Goal: Task Accomplishment & Management: Complete application form

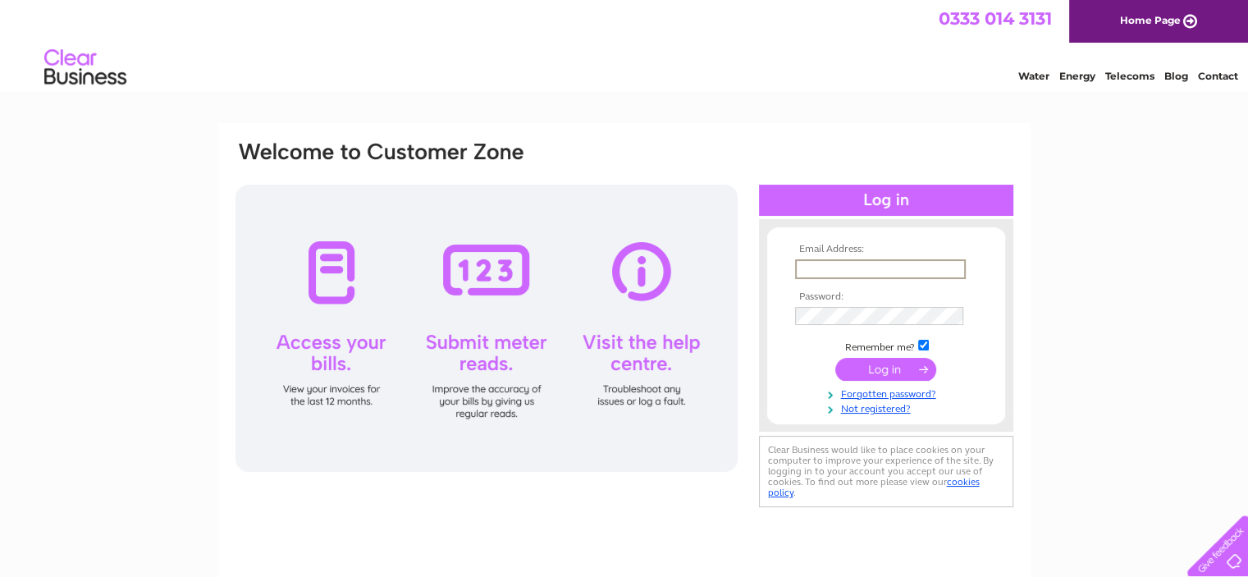
click at [866, 266] on input "text" at bounding box center [880, 269] width 171 height 20
click at [813, 272] on input "text" at bounding box center [880, 269] width 171 height 20
click at [1111, 251] on div "Email Address: Password:" at bounding box center [624, 493] width 1248 height 740
click at [855, 271] on input "text" at bounding box center [879, 268] width 169 height 18
type input "[EMAIL_ADDRESS][DOMAIN_NAME]"
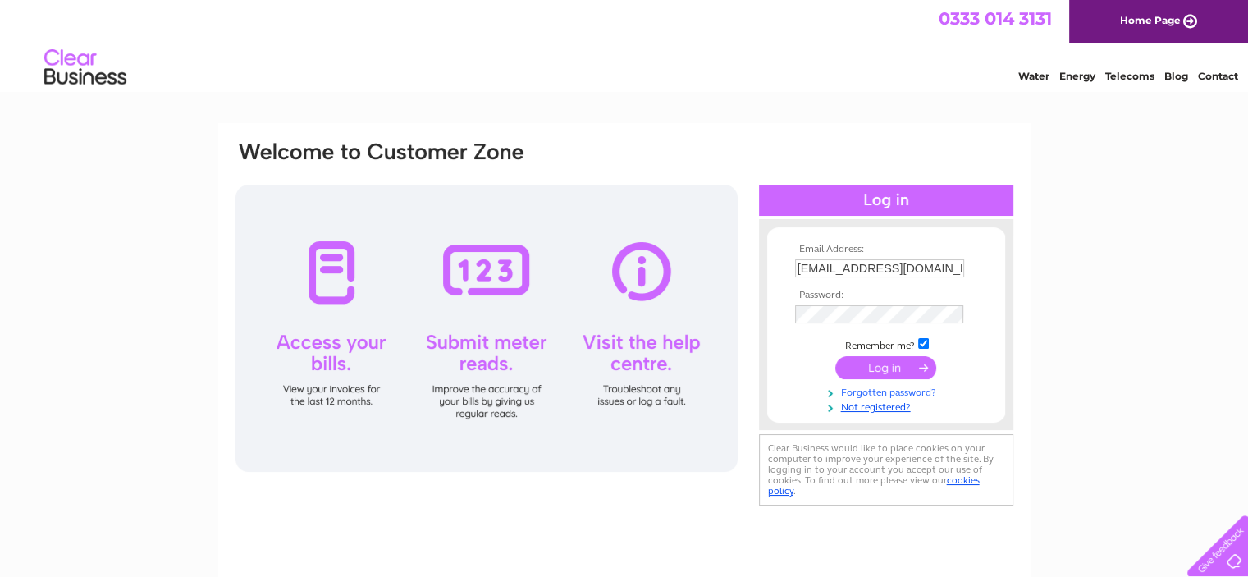
click at [906, 394] on link "Forgotten password?" at bounding box center [888, 391] width 186 height 16
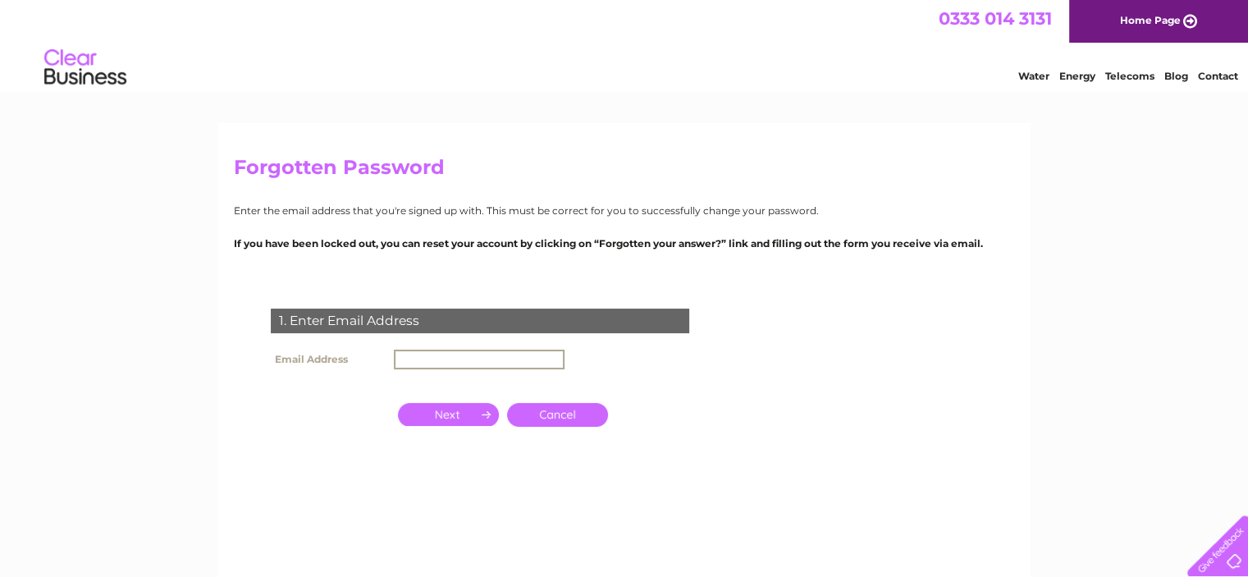
click at [518, 361] on input "text" at bounding box center [479, 359] width 171 height 20
type input "sandkcarepairs@hotmail.com"
click at [450, 413] on input "button" at bounding box center [448, 414] width 101 height 23
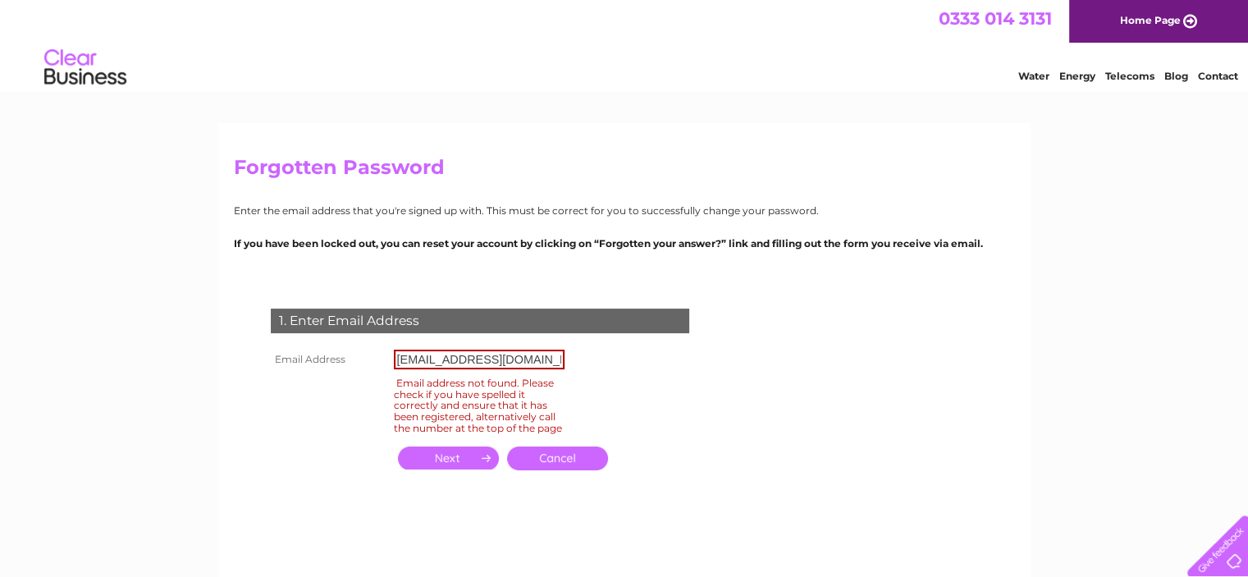
click at [560, 470] on link "Cancel" at bounding box center [557, 458] width 101 height 24
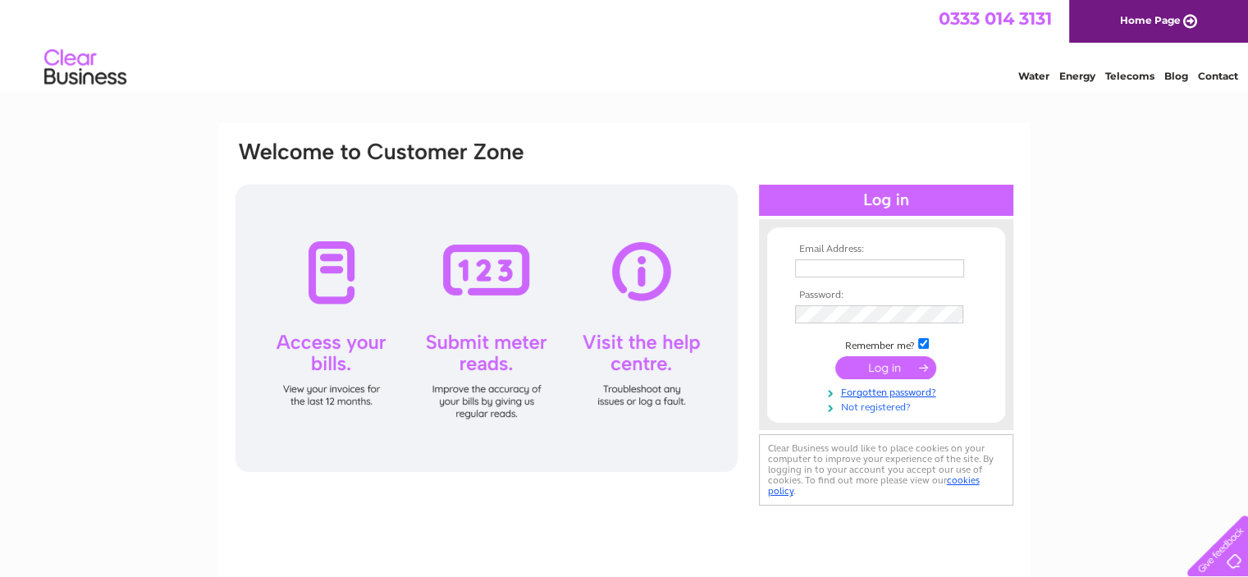
click at [879, 406] on link "Not registered?" at bounding box center [888, 406] width 186 height 16
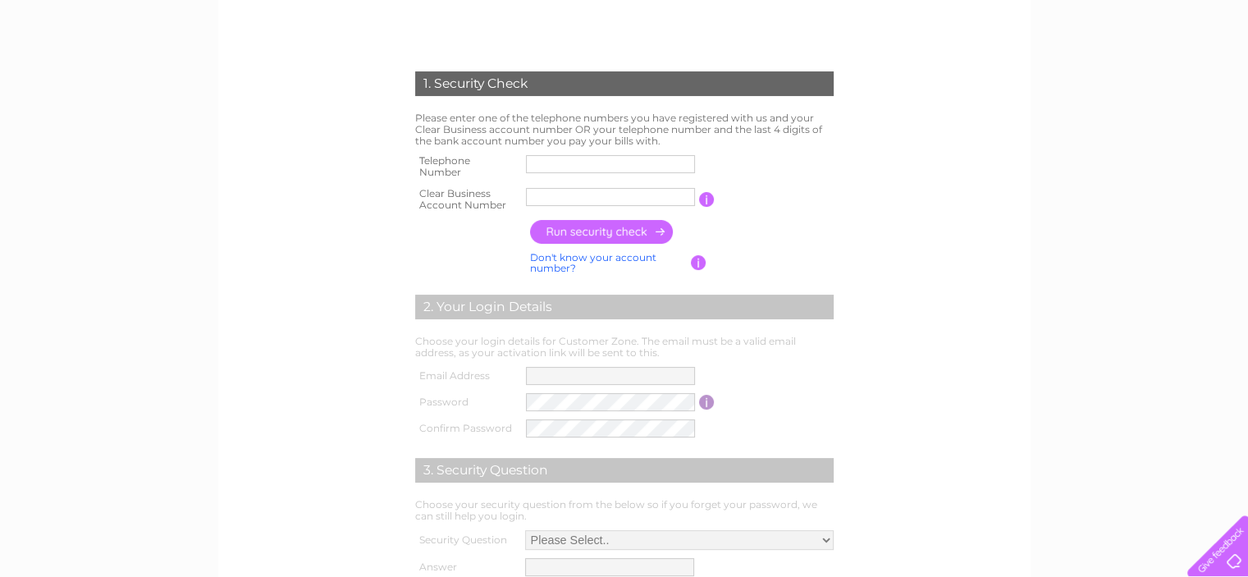
scroll to position [164, 0]
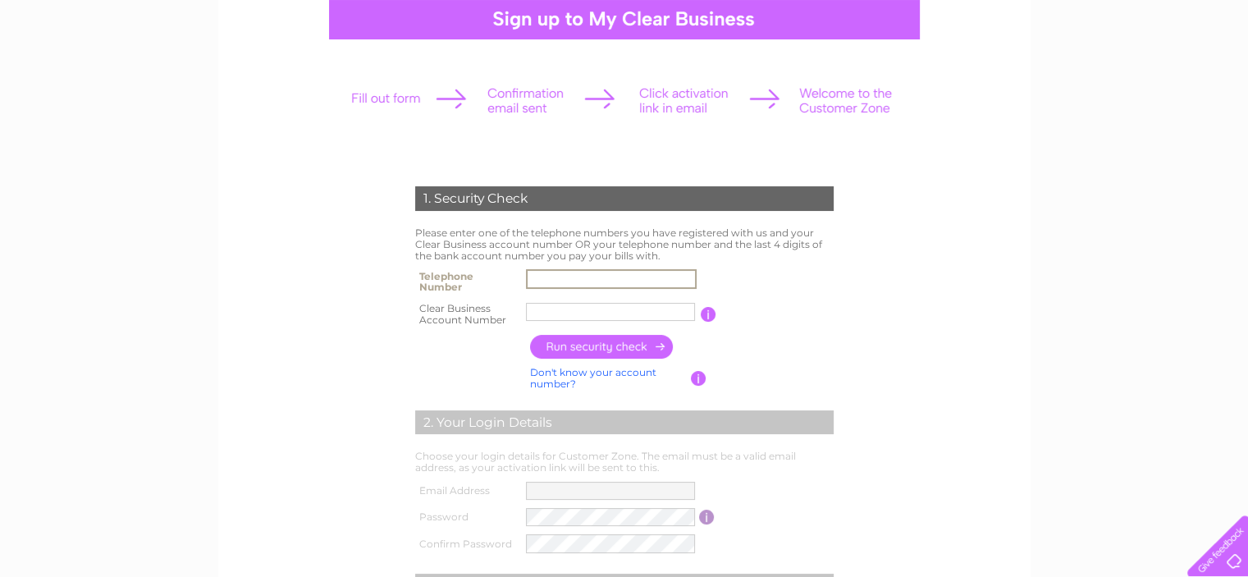
click at [571, 280] on input "text" at bounding box center [611, 279] width 171 height 20
type input "01452731500"
click at [577, 313] on input "text" at bounding box center [610, 312] width 169 height 18
type input "326578"
click at [575, 344] on input "button" at bounding box center [602, 347] width 144 height 24
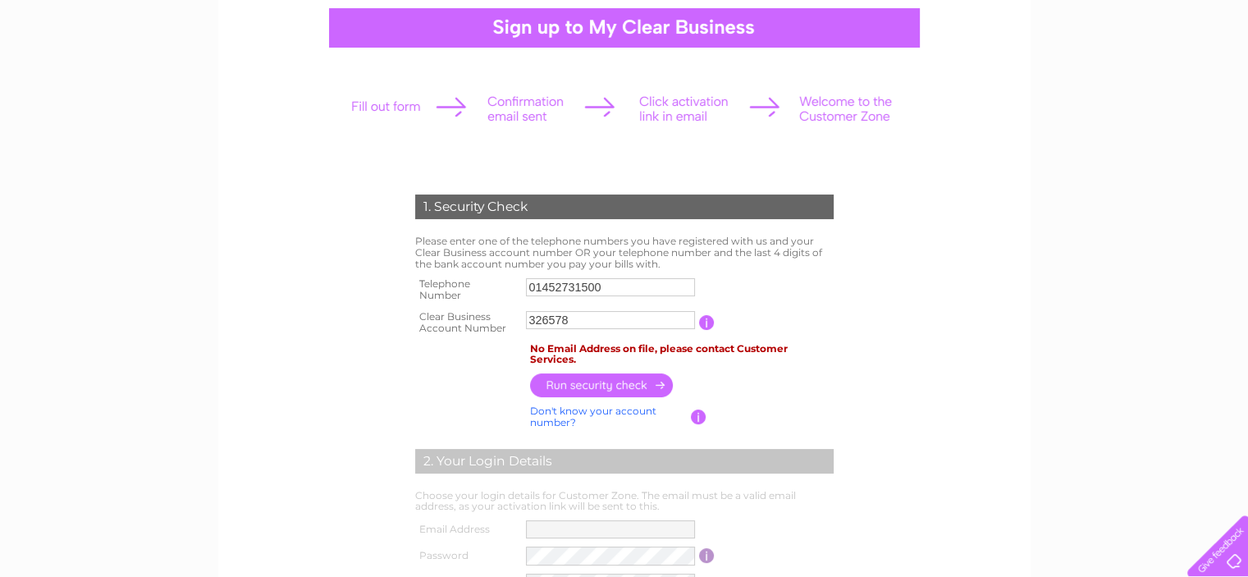
scroll to position [121, 0]
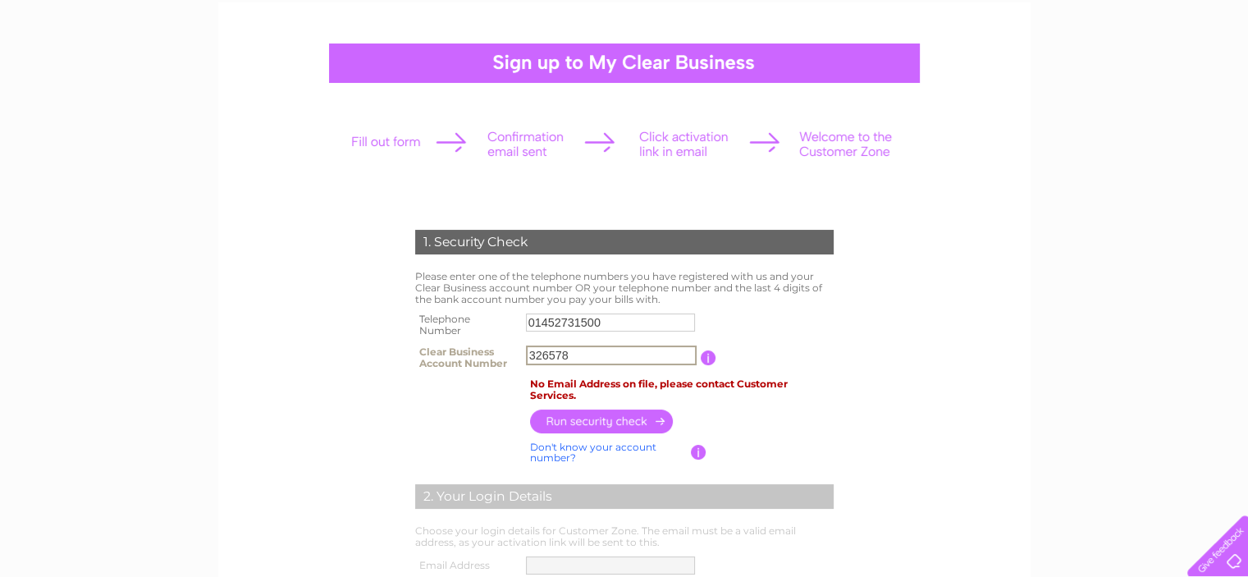
click at [620, 357] on input "326578" at bounding box center [611, 355] width 171 height 20
click at [744, 357] on td "You will find your account number on the top right corner of your bill and it w…" at bounding box center [776, 357] width 121 height 33
click at [912, 347] on form "1. Security Check Please enter one of the telephone numbers you have registered…" at bounding box center [624, 519] width 781 height 645
click at [696, 452] on input "button" at bounding box center [699, 452] width 16 height 15
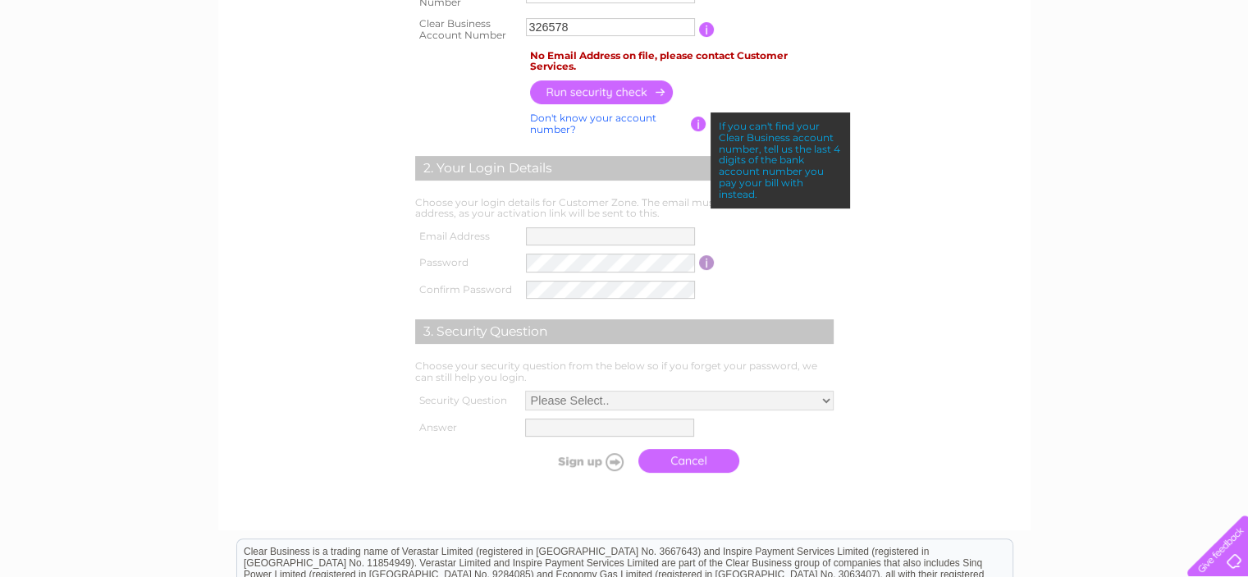
click at [920, 75] on form "1. Security Check Please enter one of the telephone numbers you have registered…" at bounding box center [624, 191] width 781 height 645
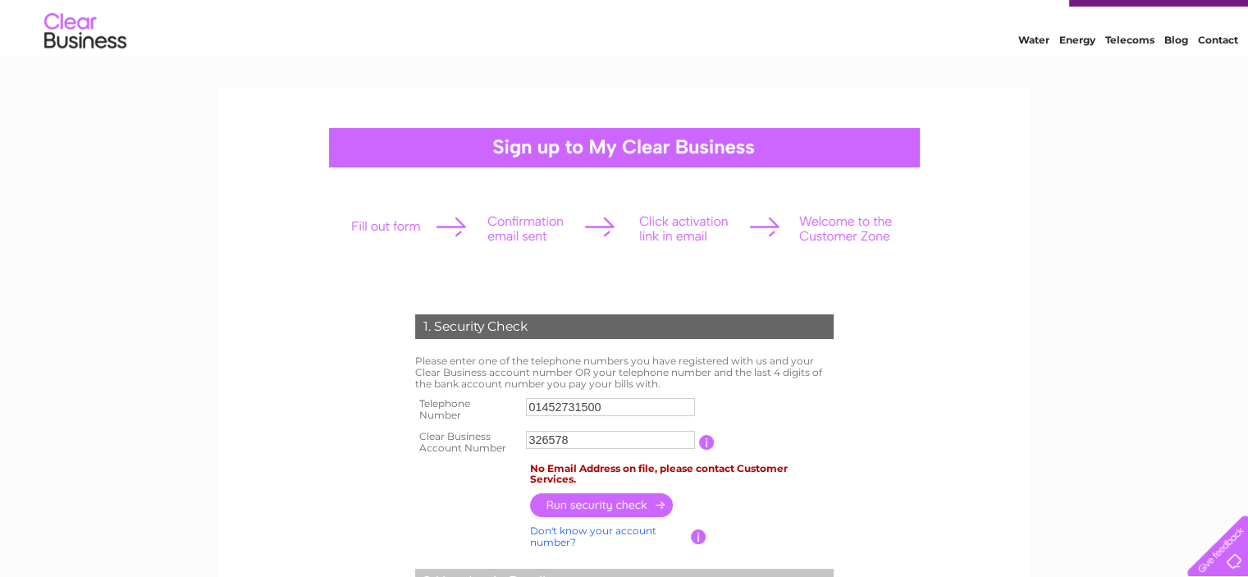
scroll to position [0, 0]
